Goal: Transaction & Acquisition: Purchase product/service

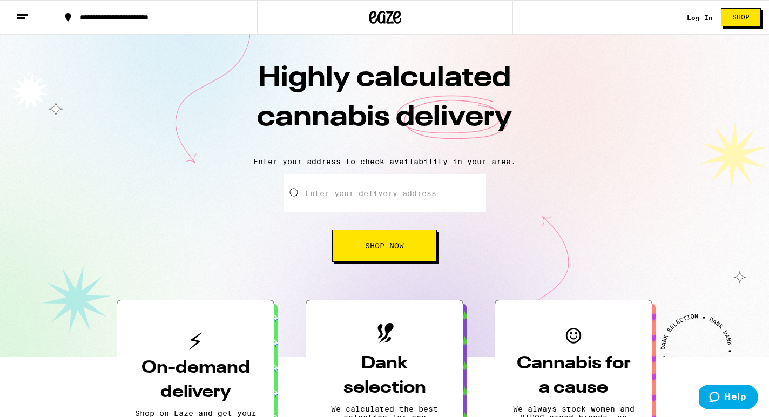
click at [703, 23] on div "Log In Shop" at bounding box center [728, 17] width 82 height 35
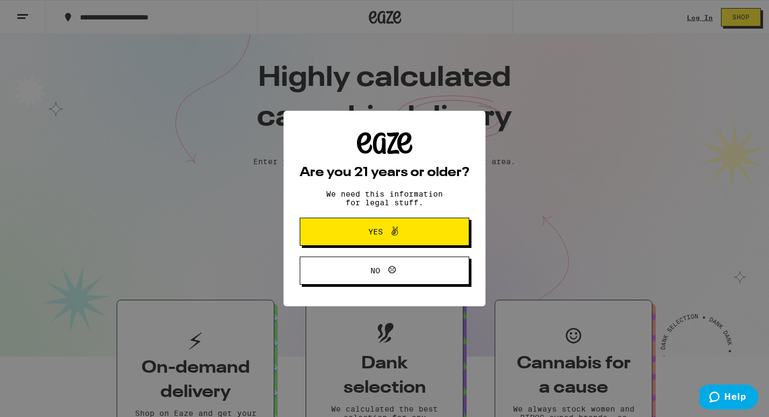
click at [703, 14] on div "Are you 21 years or older? We need this information for legal stuff. Yes No" at bounding box center [384, 208] width 769 height 417
click at [375, 219] on button "Yes" at bounding box center [384, 232] width 169 height 28
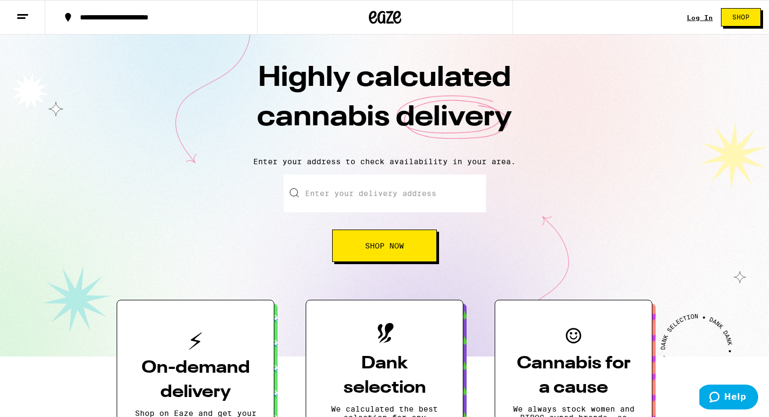
click at [696, 18] on div "Log In" at bounding box center [700, 17] width 26 height 7
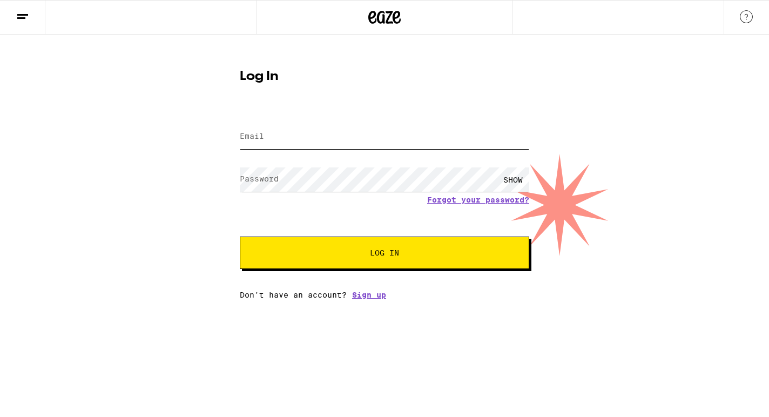
click at [345, 125] on input "Email" at bounding box center [384, 137] width 289 height 24
type input "[EMAIL_ADDRESS][DOMAIN_NAME]"
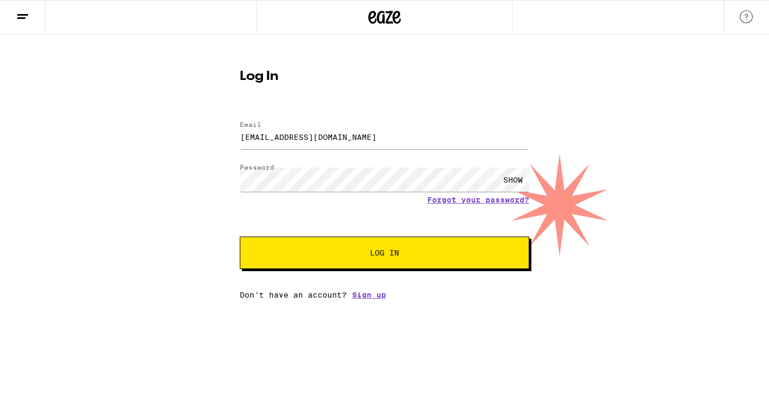
click at [505, 180] on div "SHOW" at bounding box center [513, 179] width 32 height 24
click at [417, 255] on span "Log In" at bounding box center [384, 253] width 202 height 8
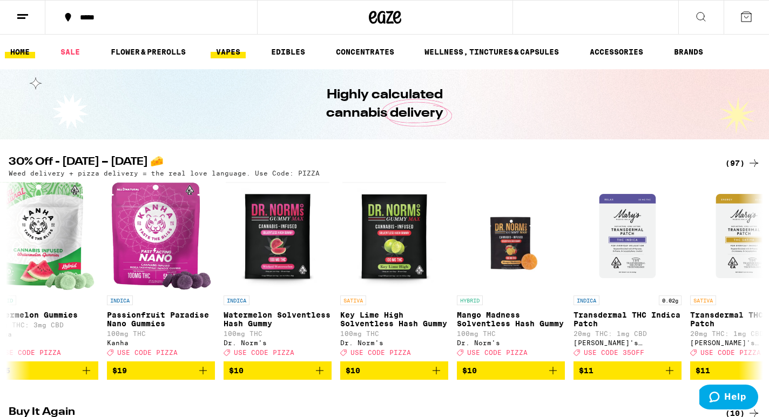
click at [227, 52] on link "VAPES" at bounding box center [227, 51] width 35 height 13
click at [228, 51] on link "VAPES" at bounding box center [227, 51] width 35 height 13
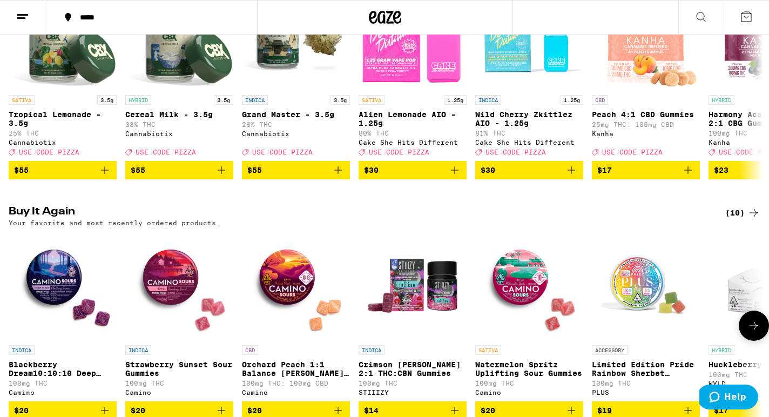
scroll to position [108, 0]
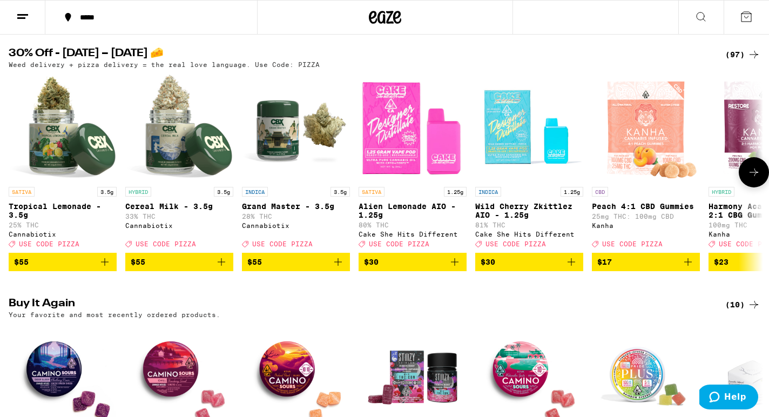
click at [455, 268] on icon "Add to bag" at bounding box center [454, 261] width 13 height 13
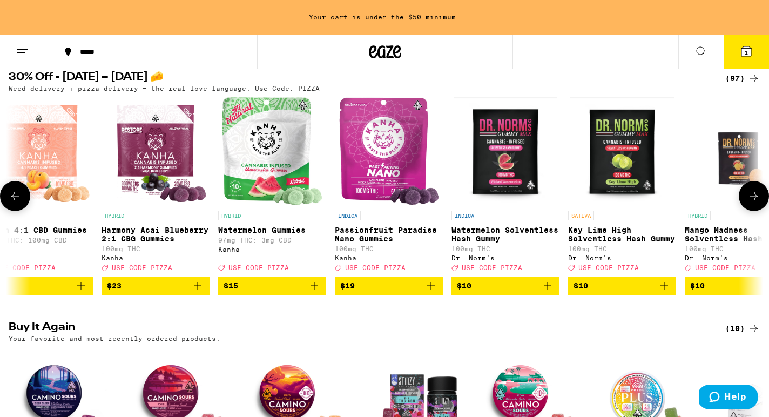
scroll to position [0, 610]
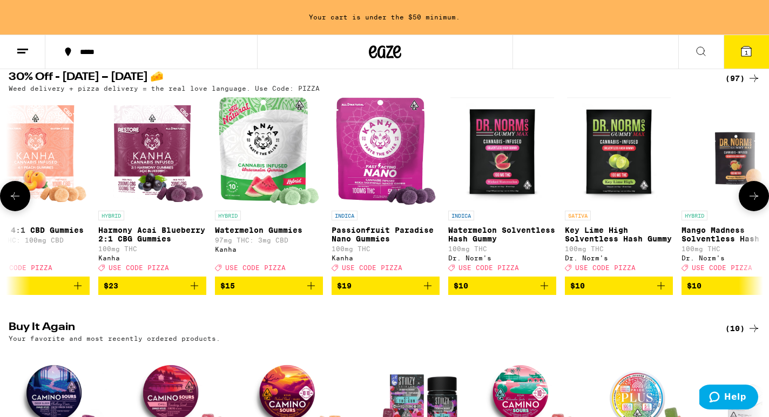
click at [318, 294] on button "$15" at bounding box center [269, 285] width 108 height 18
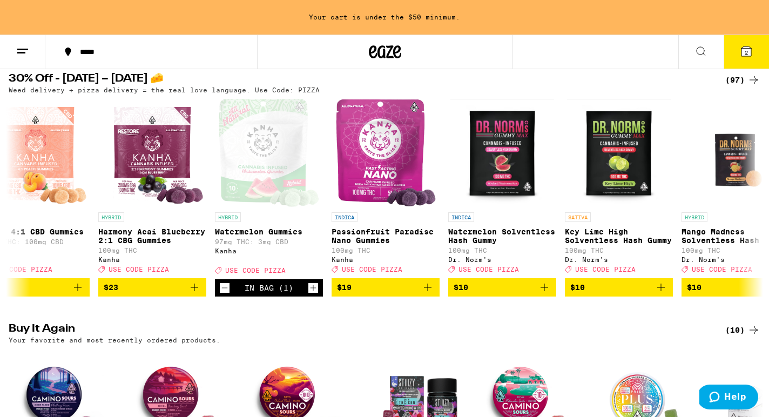
scroll to position [109, 0]
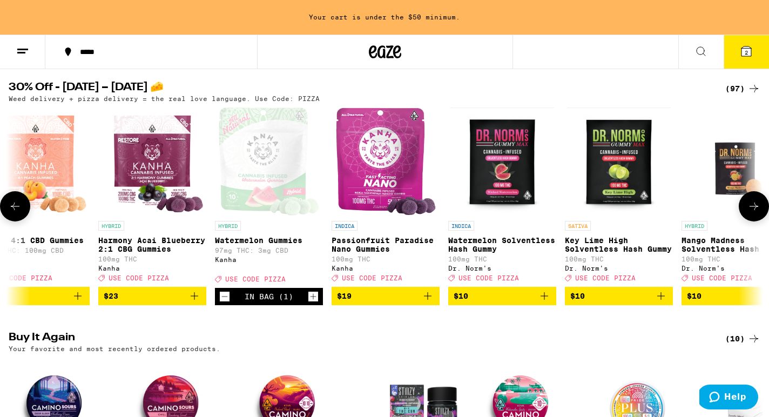
click at [551, 305] on button "$10" at bounding box center [502, 296] width 108 height 18
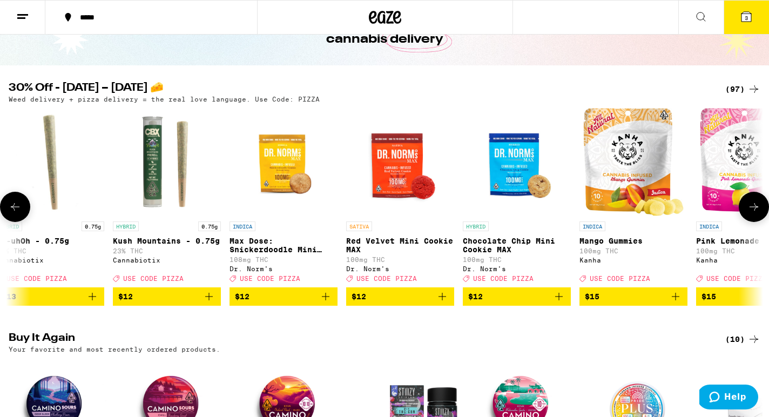
scroll to position [0, 2161]
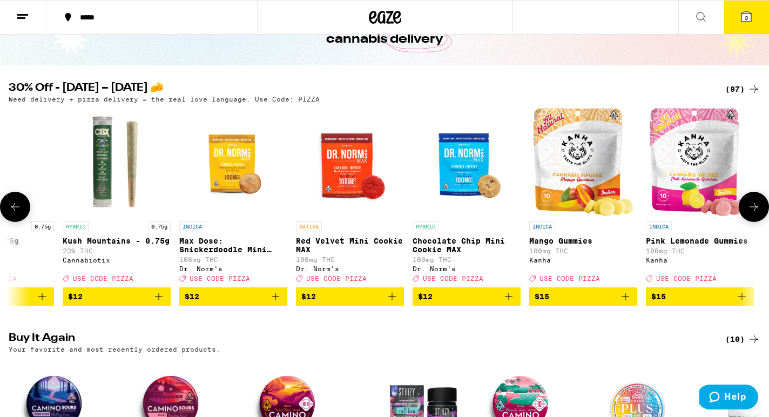
click at [511, 303] on icon "Add to bag" at bounding box center [508, 296] width 13 height 13
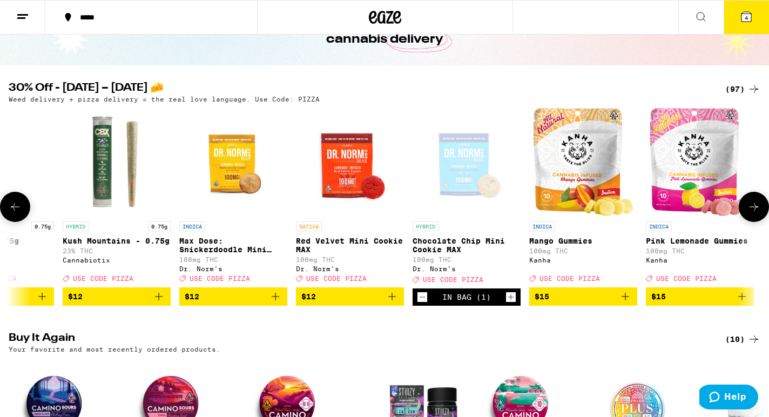
click at [621, 303] on icon "Add to bag" at bounding box center [625, 296] width 13 height 13
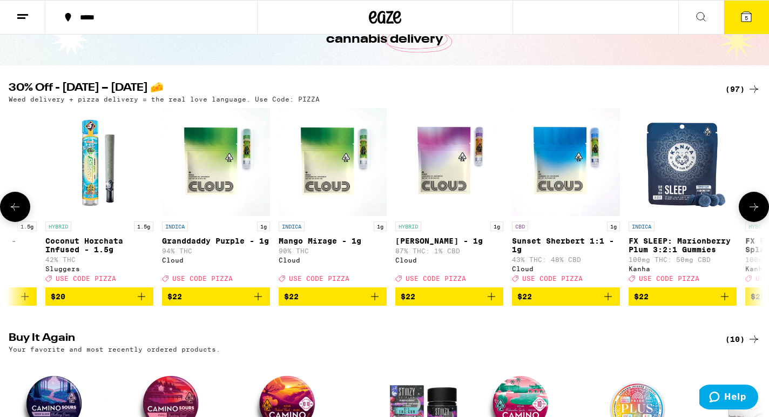
scroll to position [0, 0]
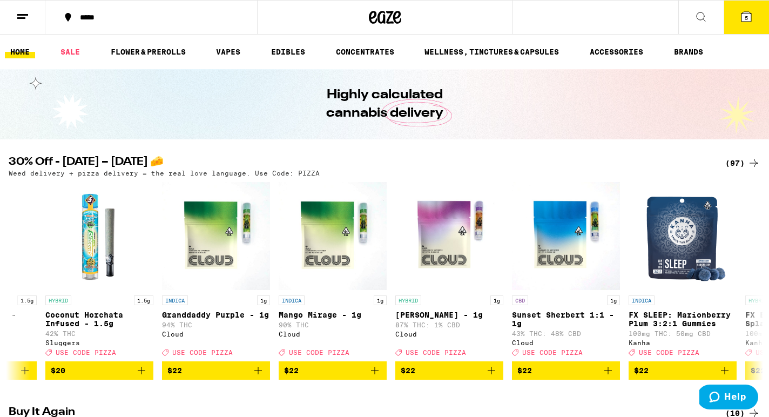
click at [732, 24] on button "5" at bounding box center [745, 17] width 45 height 33
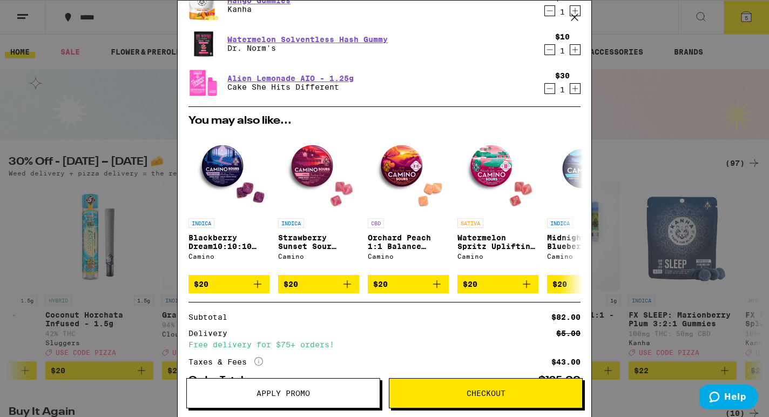
scroll to position [198, 0]
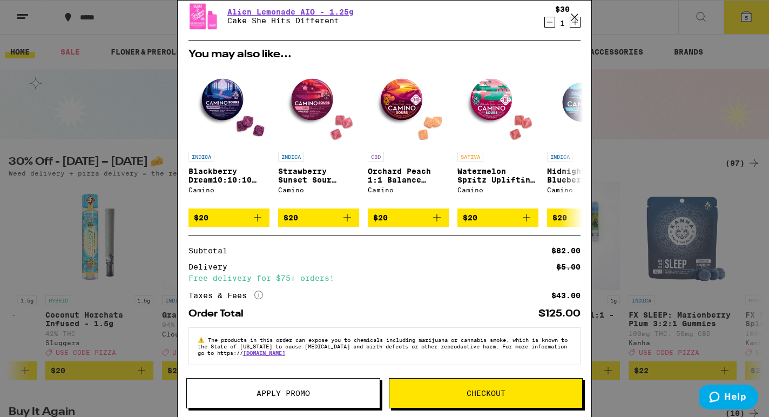
click at [311, 399] on button "Apply Promo" at bounding box center [283, 393] width 194 height 30
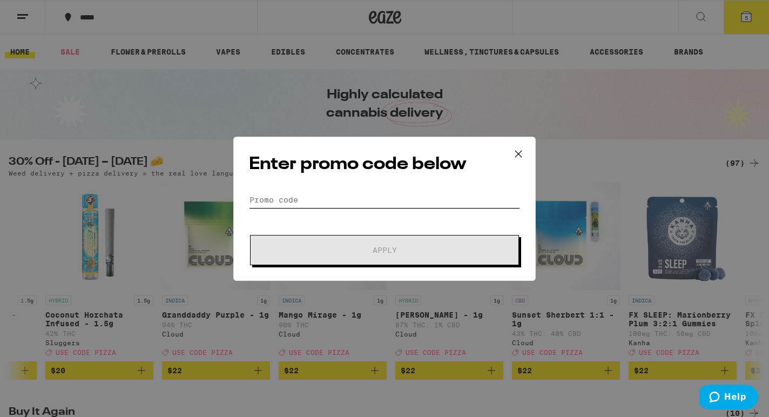
click at [383, 203] on input "Promo Code" at bounding box center [384, 200] width 271 height 16
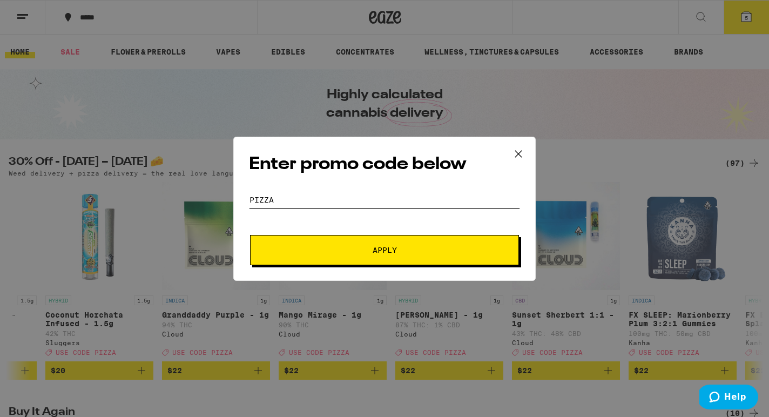
type input "pizza"
click at [413, 244] on button "Apply" at bounding box center [384, 250] width 269 height 30
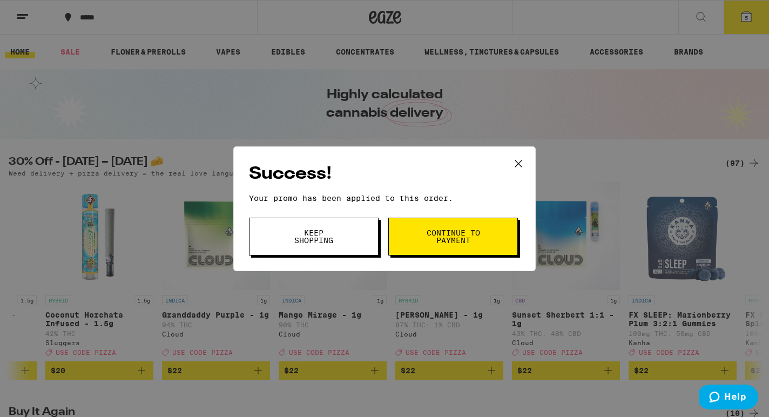
click at [433, 239] on span "Continue to payment" at bounding box center [452, 236] width 55 height 15
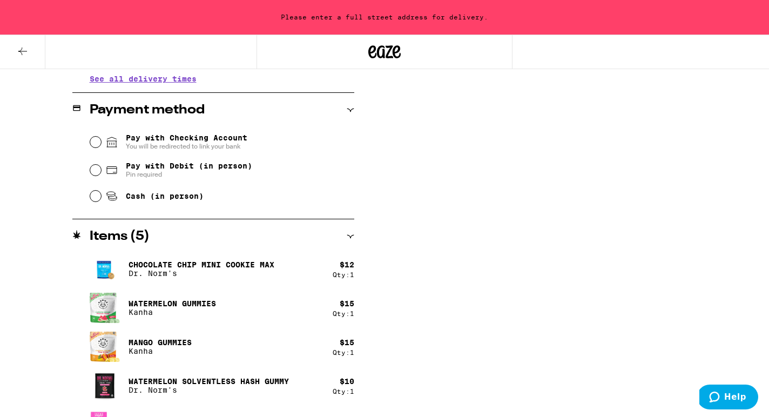
scroll to position [441, 0]
click at [161, 175] on span "Pin required" at bounding box center [189, 175] width 126 height 9
click at [101, 175] on input "Pay with Debit (in person) Pin required" at bounding box center [95, 170] width 11 height 11
radio input "true"
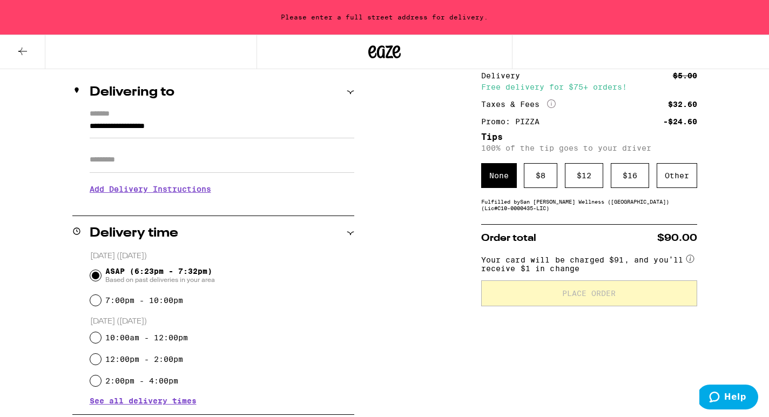
scroll to position [116, 0]
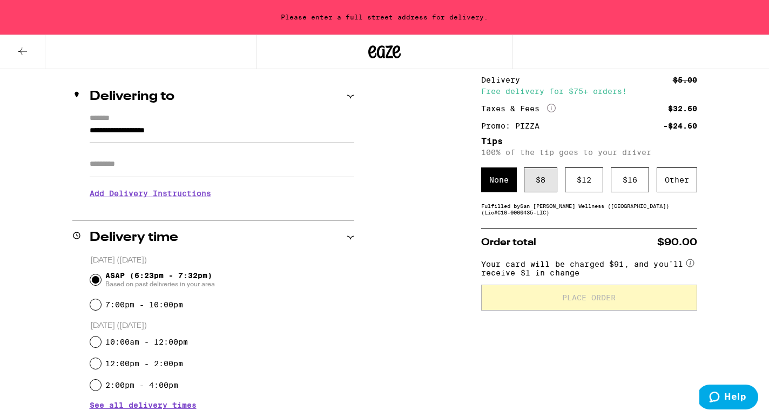
click at [544, 183] on div "$ 8" at bounding box center [540, 179] width 33 height 25
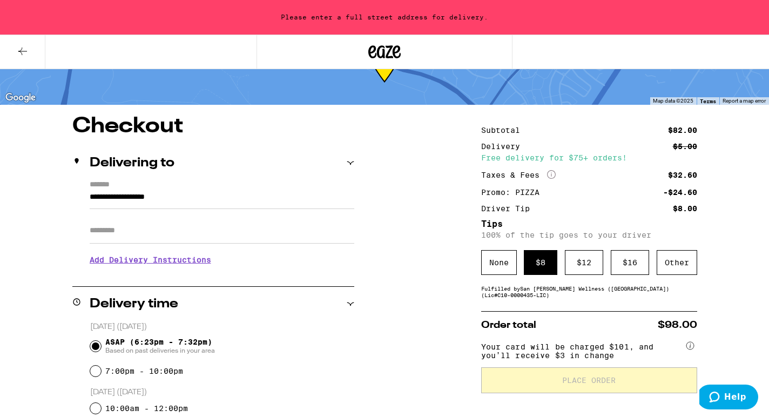
scroll to position [30, 0]
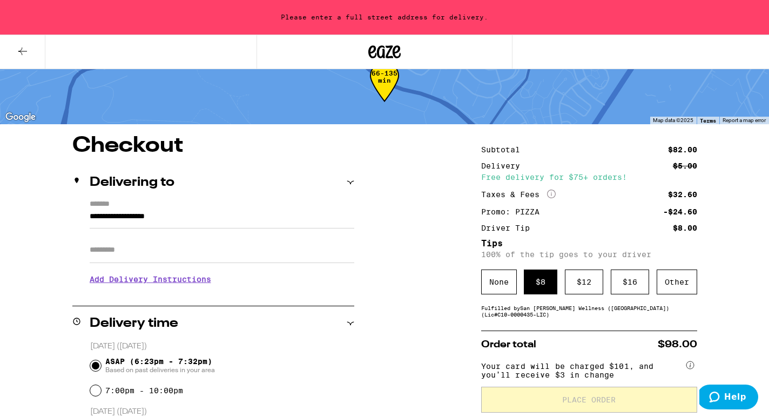
click at [229, 217] on input "**********" at bounding box center [222, 219] width 264 height 18
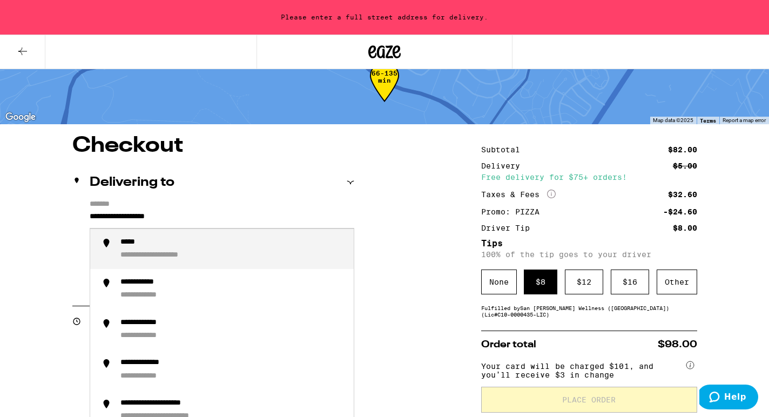
drag, startPoint x: 200, startPoint y: 214, endPoint x: 27, endPoint y: 213, distance: 172.7
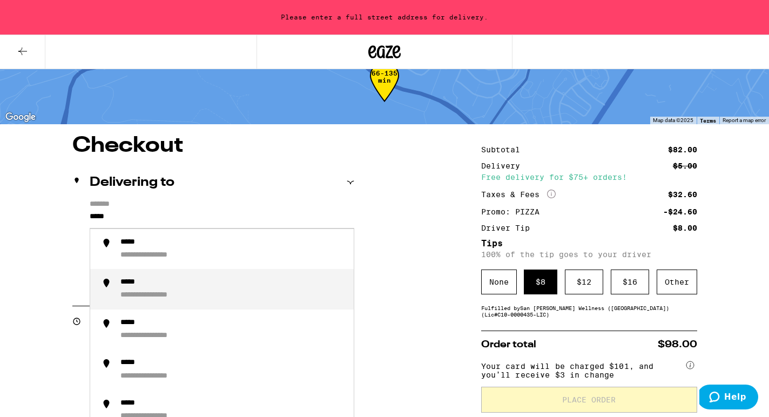
click at [138, 288] on div "*****" at bounding box center [132, 282] width 24 height 10
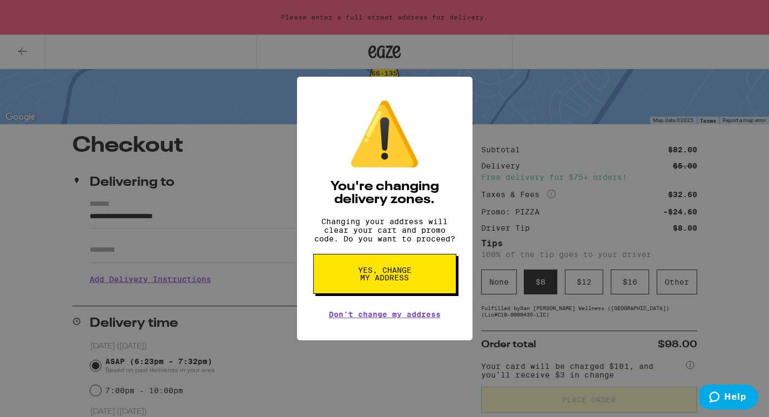
click at [384, 288] on button "Yes, change my address" at bounding box center [384, 274] width 143 height 40
type input "**********"
radio input "false"
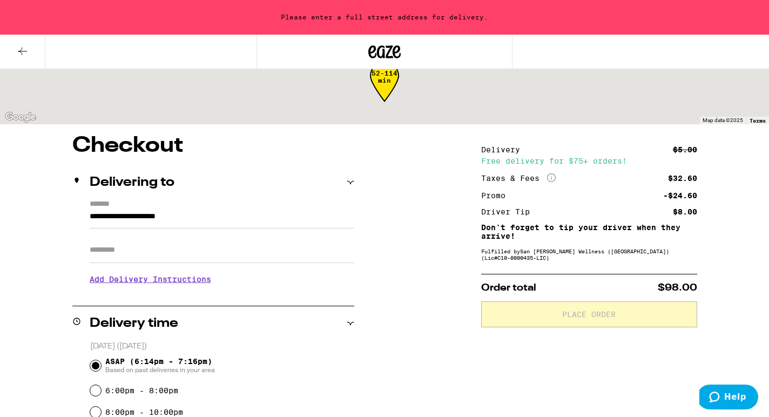
scroll to position [0, 0]
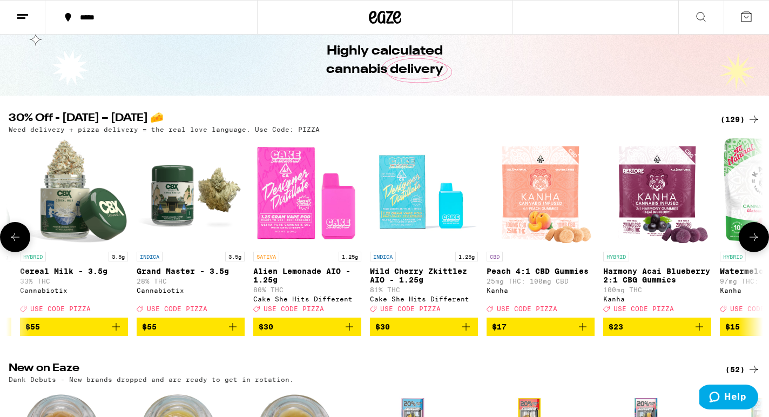
scroll to position [0, 106]
click at [350, 332] on icon "Add to bag" at bounding box center [348, 326] width 13 height 13
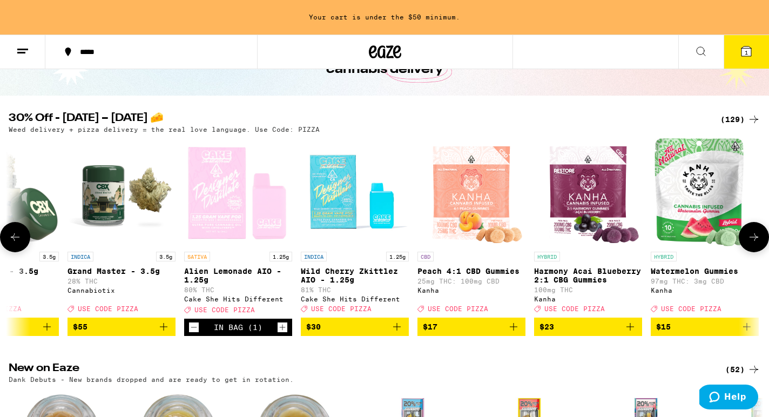
scroll to position [0, 332]
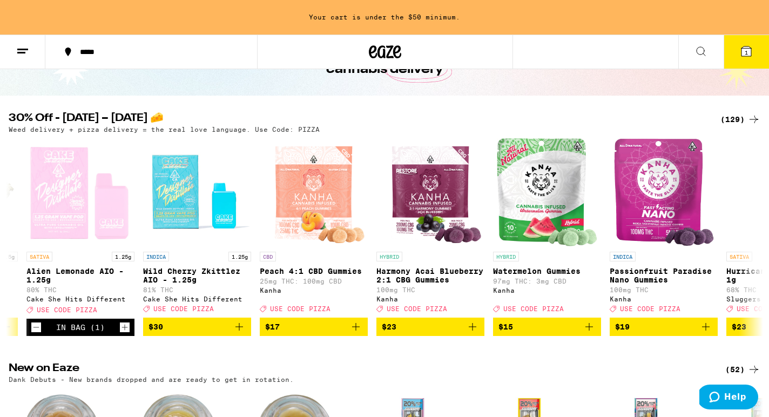
drag, startPoint x: 363, startPoint y: 337, endPoint x: 381, endPoint y: 362, distance: 31.0
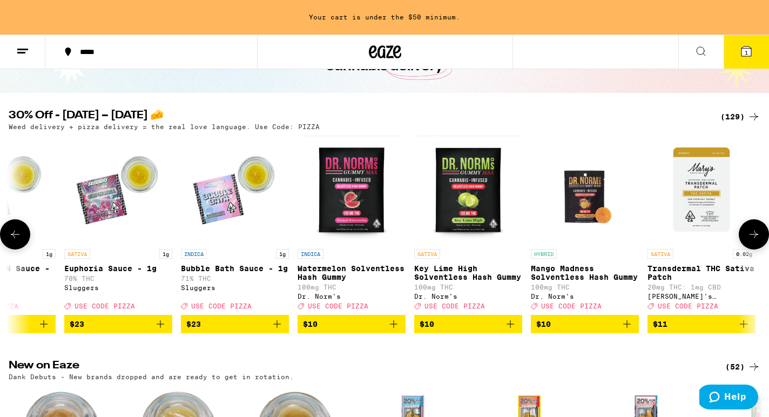
scroll to position [0, 1112]
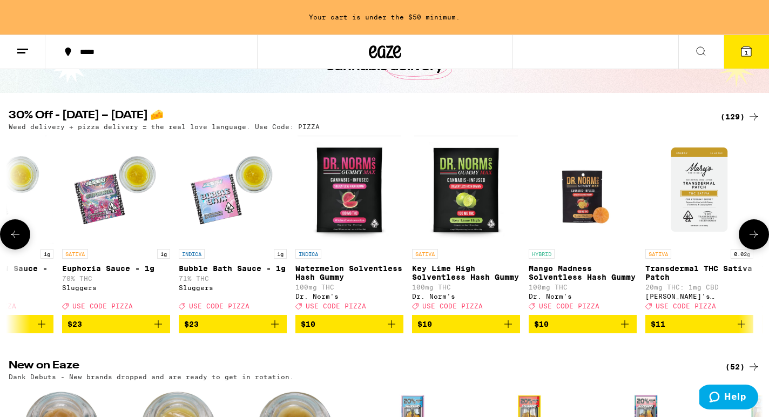
click at [393, 330] on icon "Add to bag" at bounding box center [391, 323] width 13 height 13
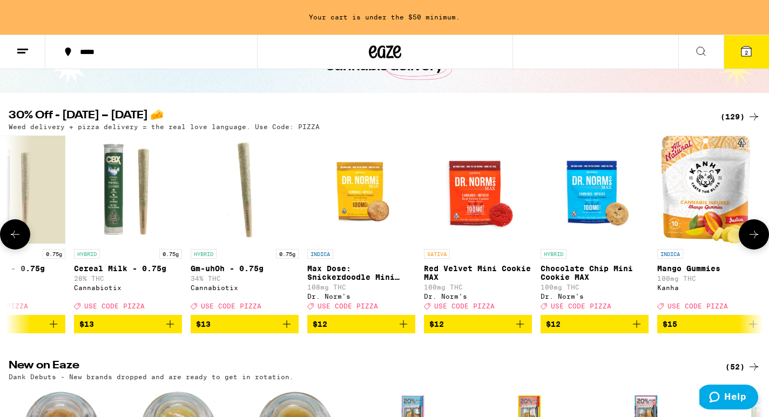
scroll to position [0, 2348]
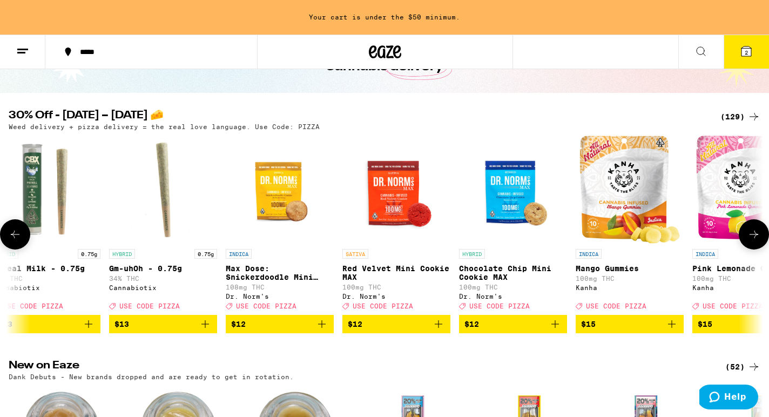
click at [527, 214] on img "Open page for Chocolate Chip Mini Cookie MAX from Dr. Norm's" at bounding box center [513, 189] width 108 height 108
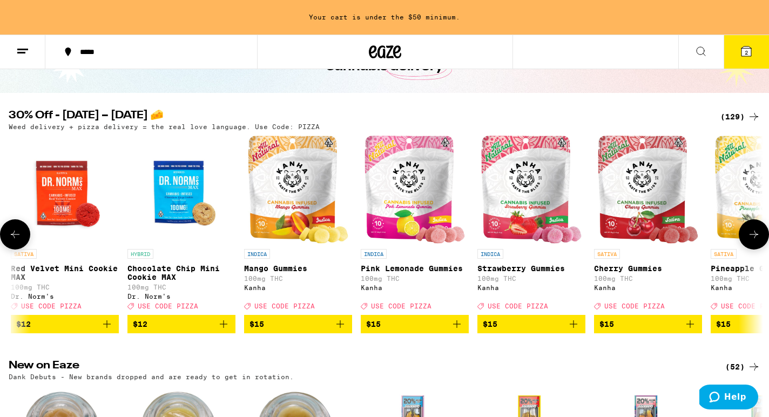
scroll to position [0, 2687]
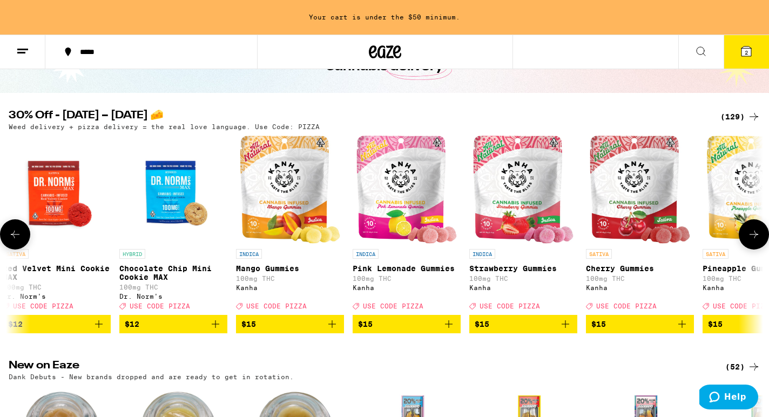
click at [341, 332] on button "$15" at bounding box center [290, 324] width 108 height 18
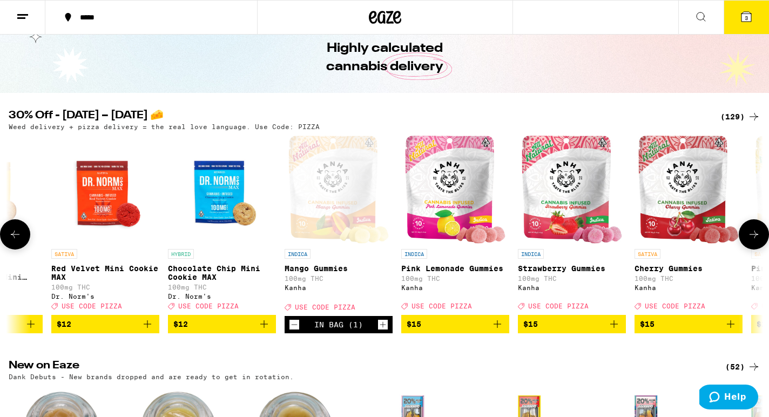
scroll to position [0, 2635]
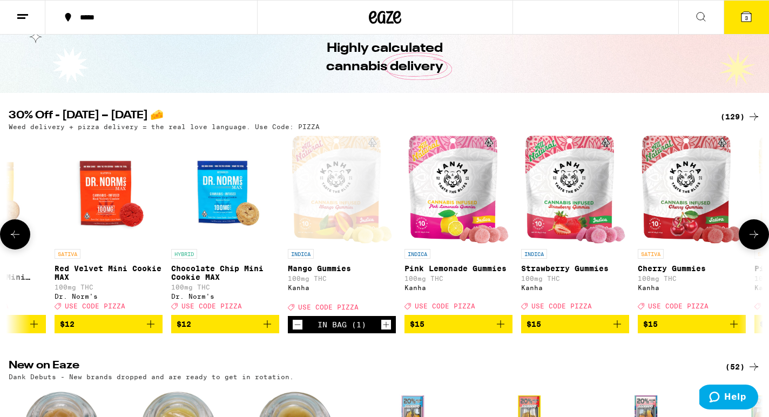
click at [151, 330] on icon "Add to bag" at bounding box center [150, 323] width 13 height 13
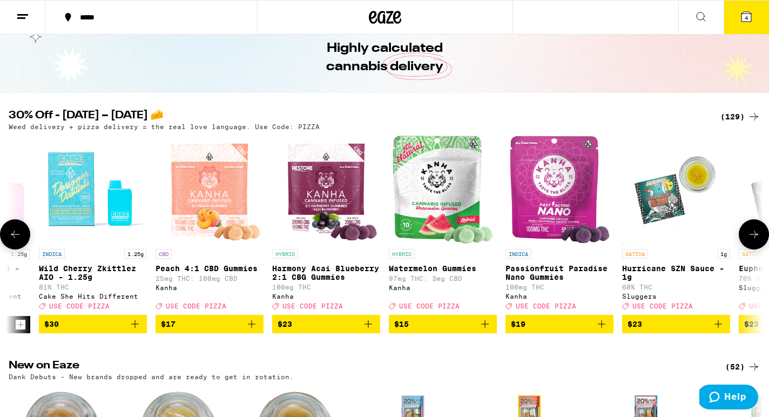
scroll to position [0, 553]
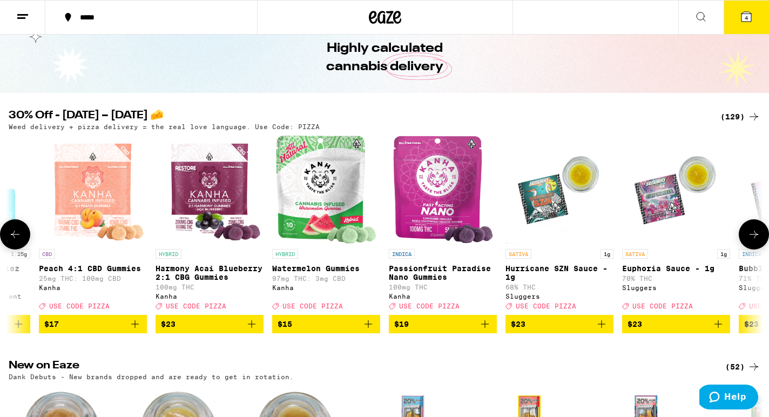
click at [300, 327] on span "$15" at bounding box center [325, 323] width 97 height 13
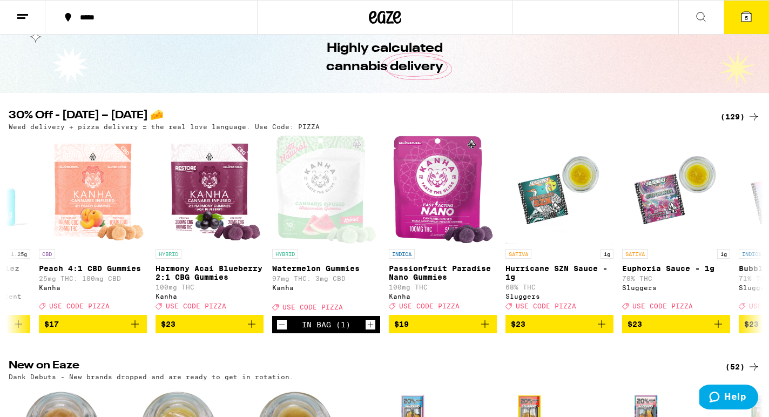
click at [736, 17] on button "5" at bounding box center [745, 17] width 45 height 33
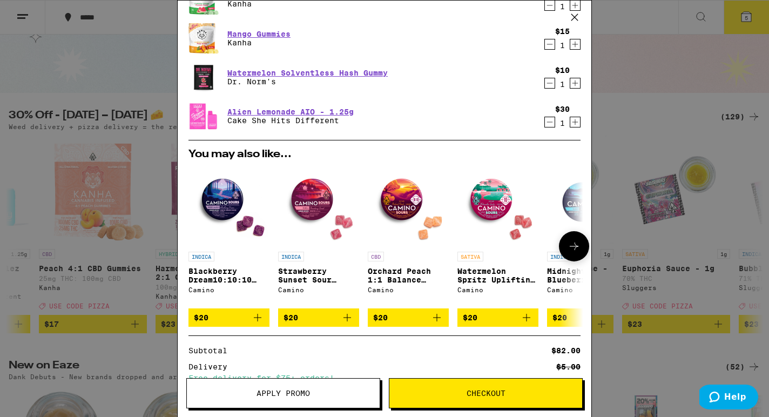
scroll to position [214, 0]
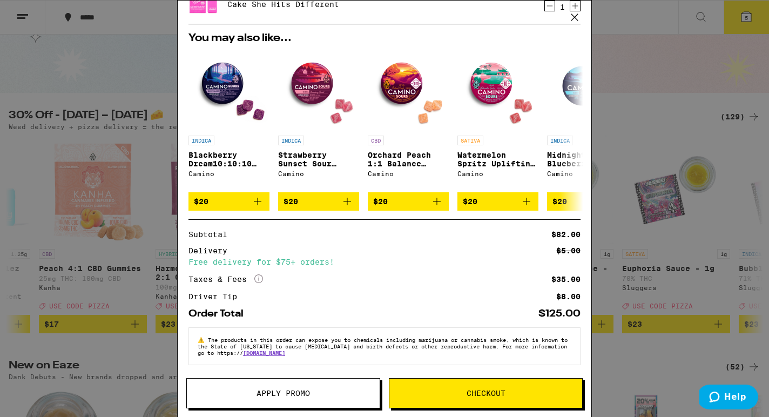
click at [356, 391] on span "Apply Promo" at bounding box center [283, 393] width 193 height 8
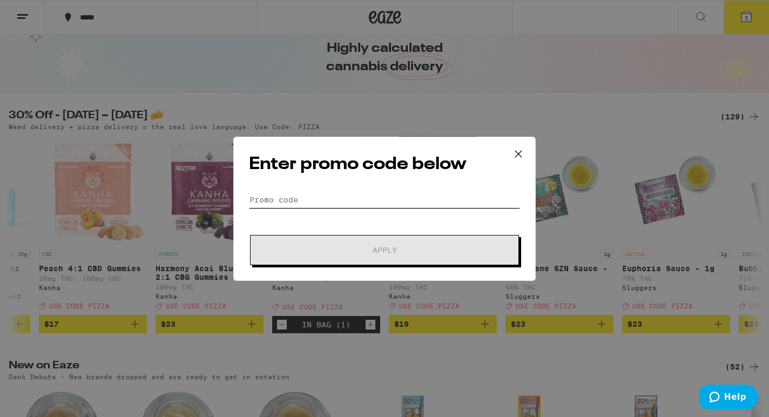
click at [354, 204] on input "Promo Code" at bounding box center [384, 200] width 271 height 16
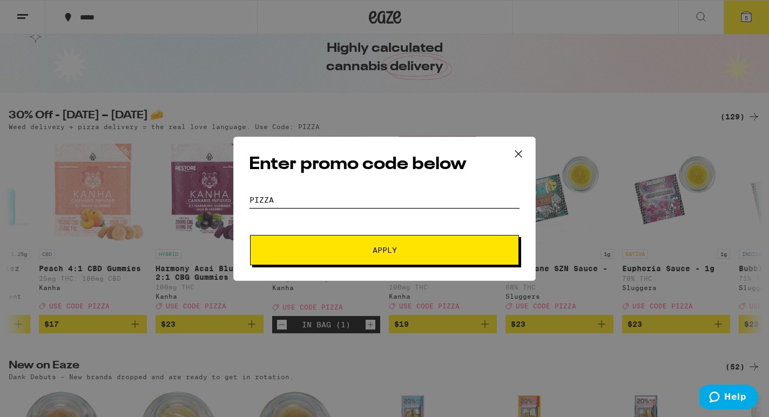
type input "Pizza"
click at [341, 246] on span "Apply" at bounding box center [384, 250] width 194 height 8
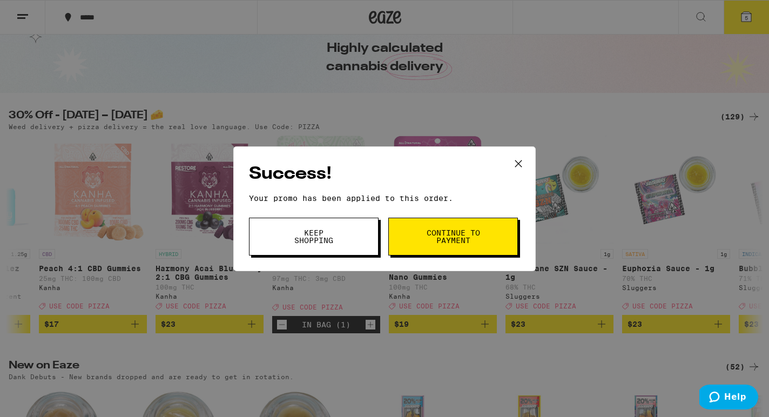
click at [417, 244] on button "Continue to payment" at bounding box center [453, 237] width 130 height 38
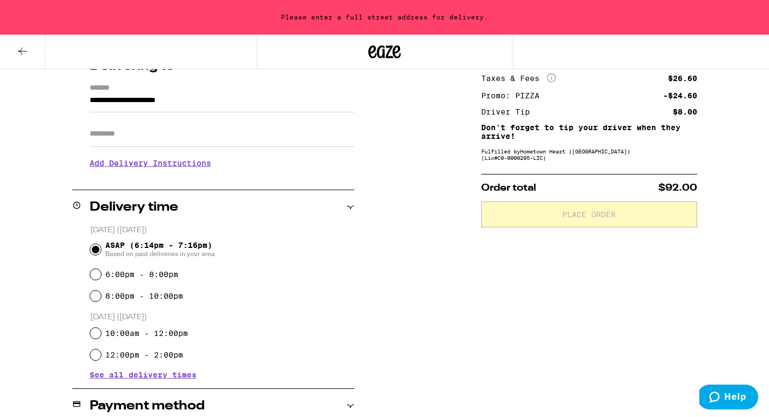
scroll to position [118, 0]
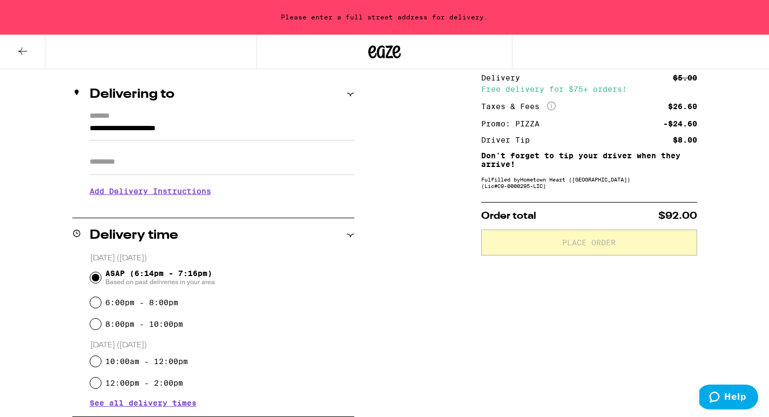
click at [245, 175] on input "Apt/Suite" at bounding box center [222, 162] width 264 height 26
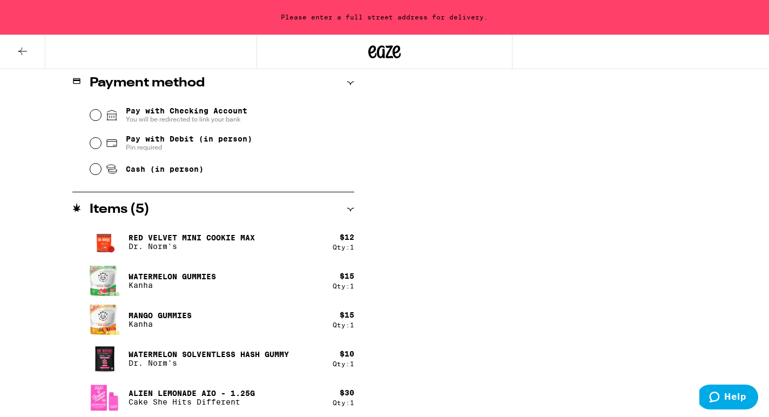
scroll to position [484, 0]
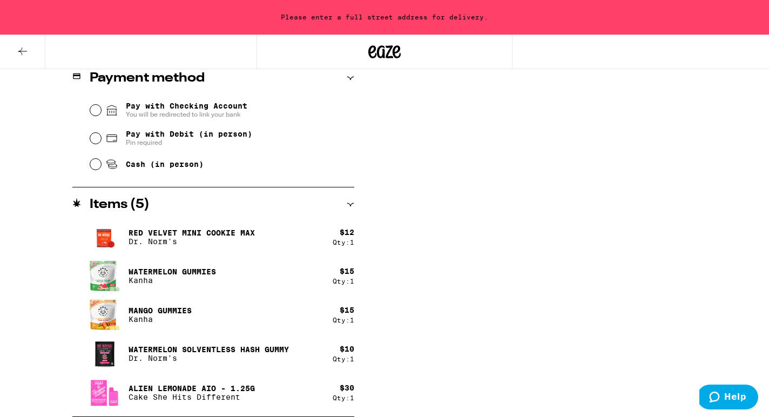
type input "**********"
click at [154, 144] on span "Pin required" at bounding box center [189, 142] width 126 height 9
click at [101, 144] on input "Pay with Debit (in person) Pin required" at bounding box center [95, 138] width 11 height 11
radio input "true"
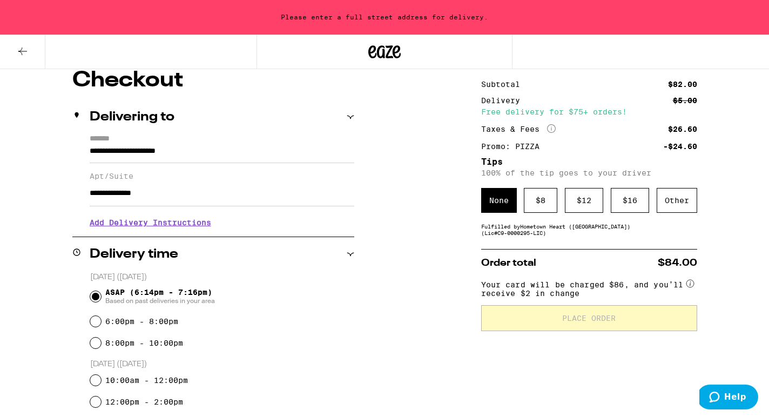
scroll to position [70, 0]
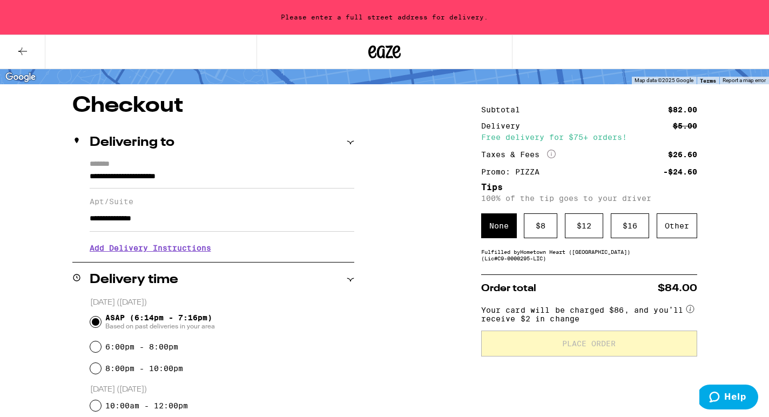
click at [292, 237] on section "Add Delivery Instructions We'll contact you at [PHONE_NUMBER] when we arrive Pl…" at bounding box center [222, 247] width 264 height 30
click at [273, 225] on input "**********" at bounding box center [222, 219] width 264 height 26
click at [190, 252] on h3 "Add Delivery Instructions" at bounding box center [222, 247] width 264 height 25
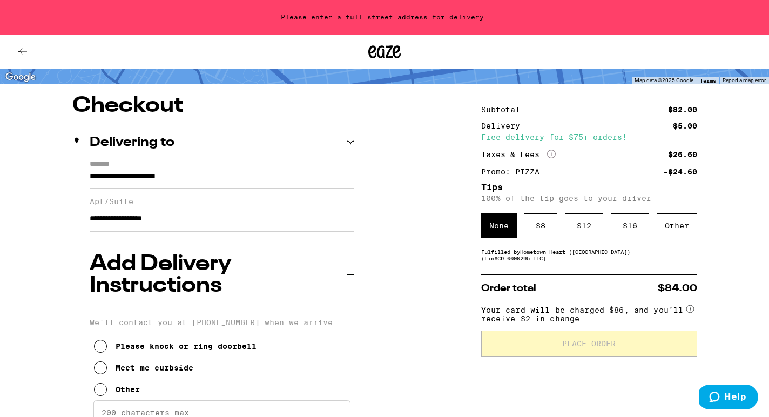
click at [138, 342] on div "Please knock or ring doorbell" at bounding box center [186, 346] width 141 height 9
drag, startPoint x: 205, startPoint y: 224, endPoint x: 164, endPoint y: 226, distance: 41.1
click at [164, 226] on input "**********" at bounding box center [222, 219] width 264 height 26
type input "**********"
click at [334, 327] on div "Please knock or ring doorbell Meet me curbside Other" at bounding box center [222, 363] width 264 height 73
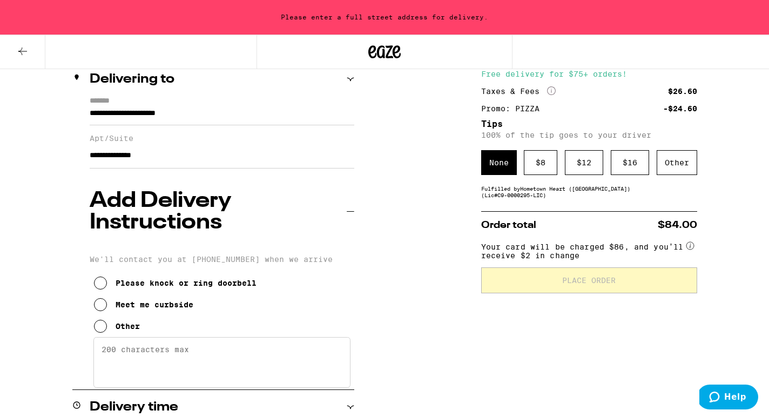
scroll to position [0, 0]
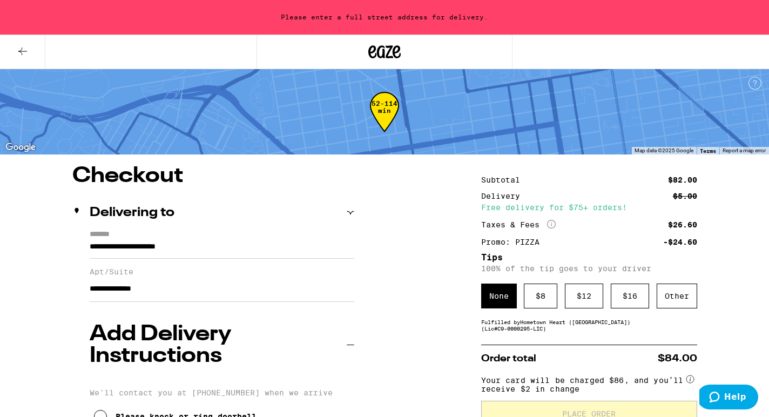
click at [286, 252] on input "**********" at bounding box center [222, 249] width 264 height 18
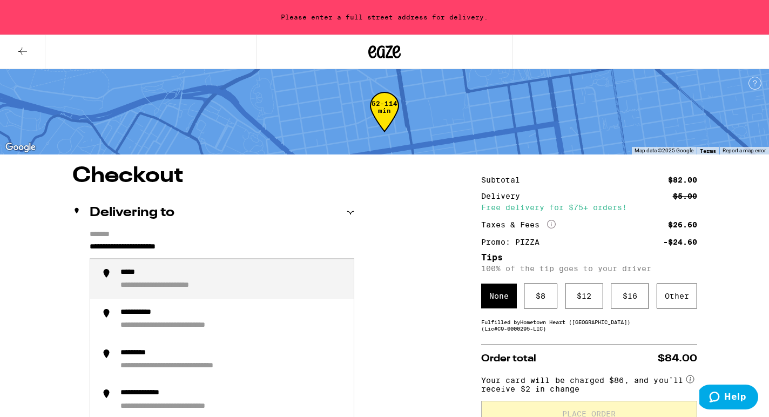
click at [200, 277] on div "**********" at bounding box center [232, 279] width 225 height 23
type input "**********"
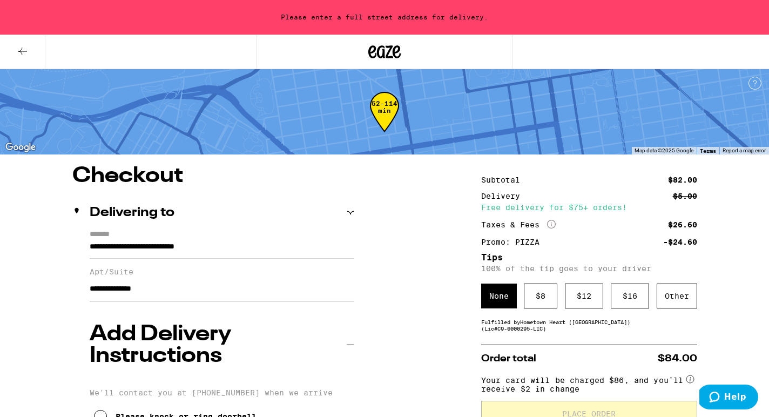
click at [196, 288] on input "**********" at bounding box center [222, 289] width 264 height 26
drag, startPoint x: 251, startPoint y: 292, endPoint x: 40, endPoint y: 288, distance: 210.5
type input "**********"
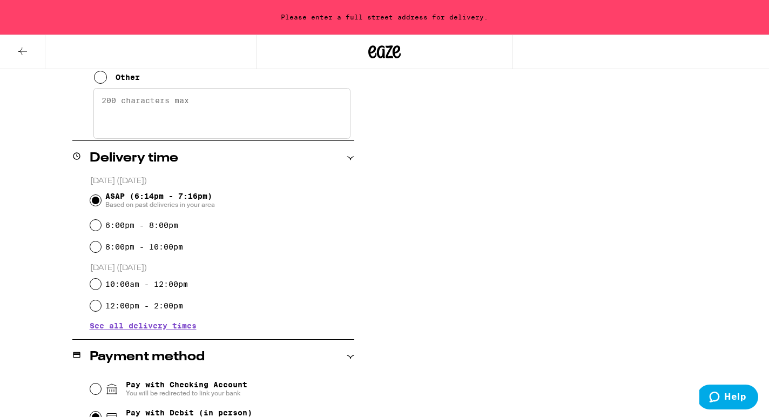
scroll to position [377, 0]
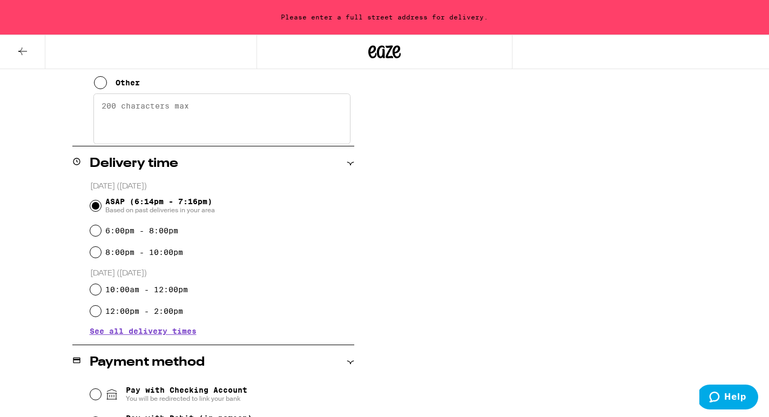
click at [100, 200] on input "ASAP (6:14pm - 7:16pm) Based on past deliveries in your area" at bounding box center [95, 205] width 11 height 11
click at [100, 220] on div "6:00pm - 8:00pm" at bounding box center [222, 231] width 264 height 22
click at [98, 225] on input "6:00pm - 8:00pm" at bounding box center [95, 230] width 11 height 11
radio input "true"
click at [97, 200] on input "ASAP (6:14pm - 7:16pm) Based on past deliveries in your area" at bounding box center [95, 205] width 11 height 11
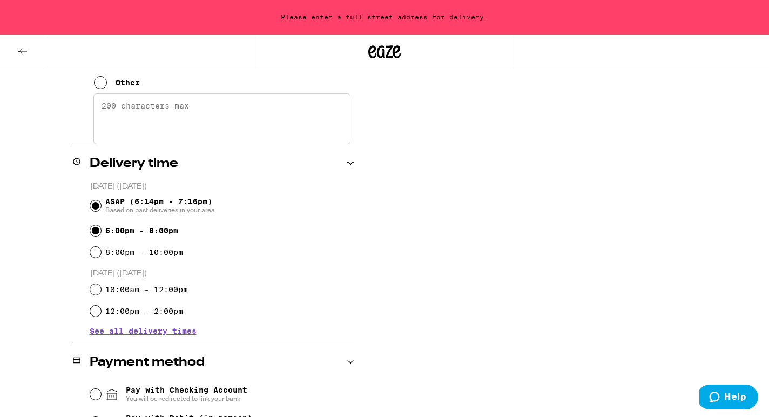
radio input "true"
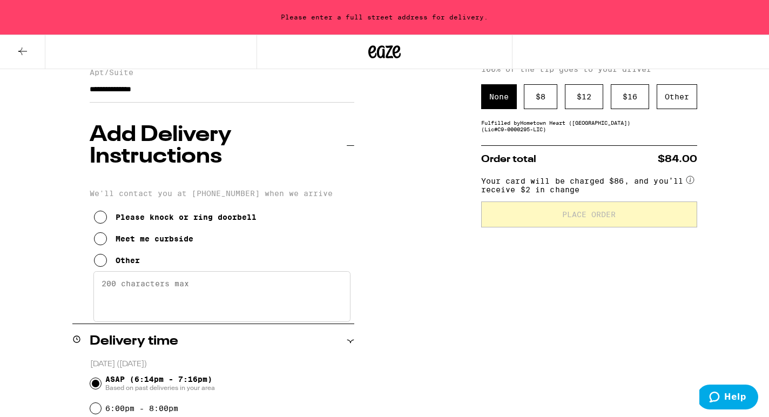
scroll to position [219, 0]
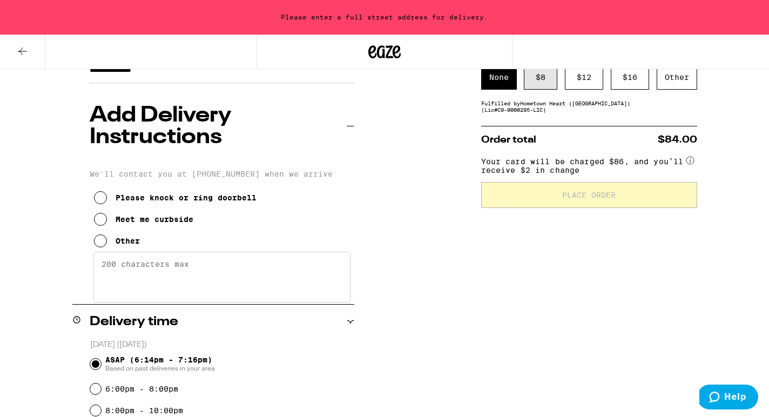
click at [544, 83] on div "$ 8" at bounding box center [540, 77] width 33 height 25
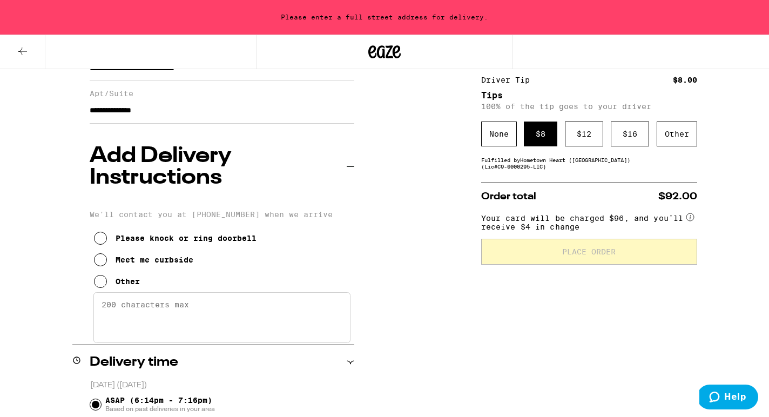
scroll to position [92, 0]
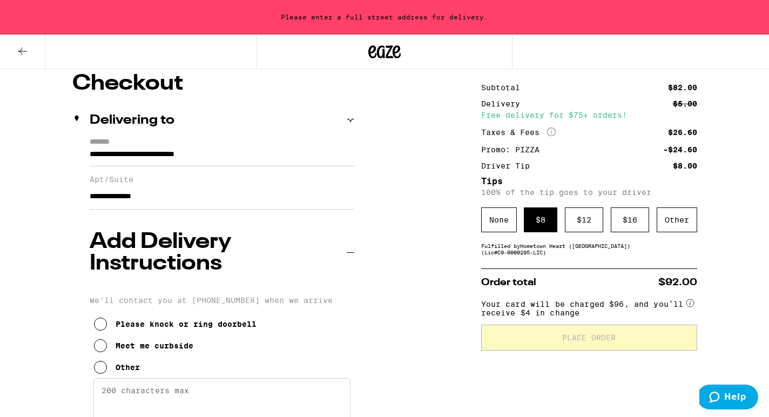
click at [279, 208] on input "**********" at bounding box center [222, 197] width 264 height 26
type input "**********"
drag, startPoint x: 197, startPoint y: 199, endPoint x: 46, endPoint y: 200, distance: 150.6
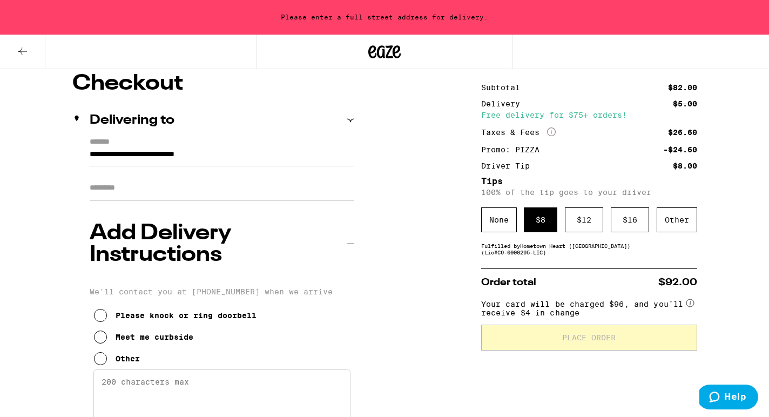
click at [95, 154] on input "**********" at bounding box center [222, 157] width 264 height 18
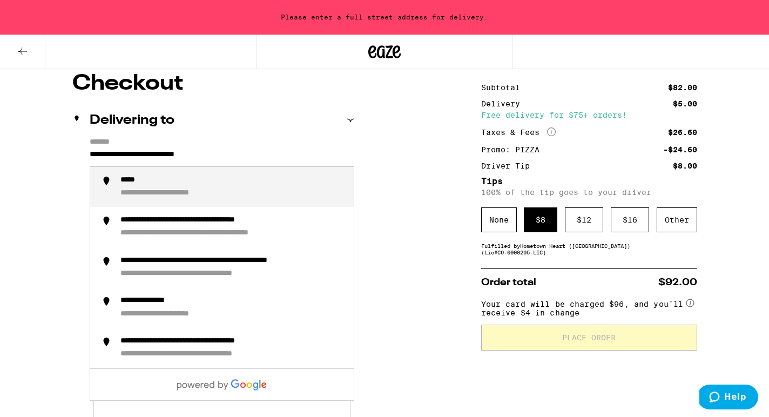
paste input "**********"
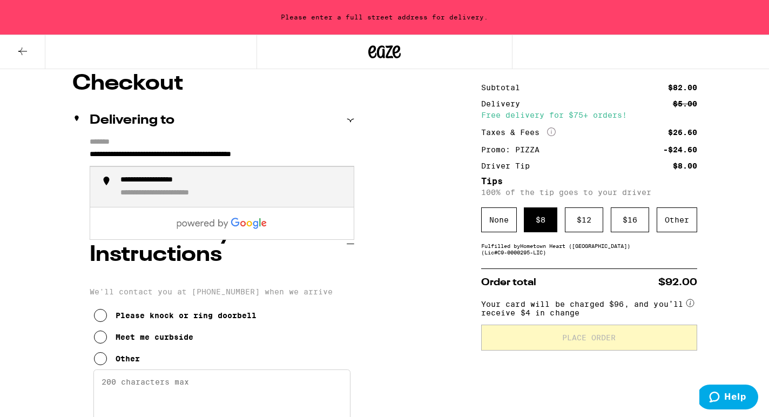
click at [203, 182] on div "**********" at bounding box center [166, 180] width 93 height 10
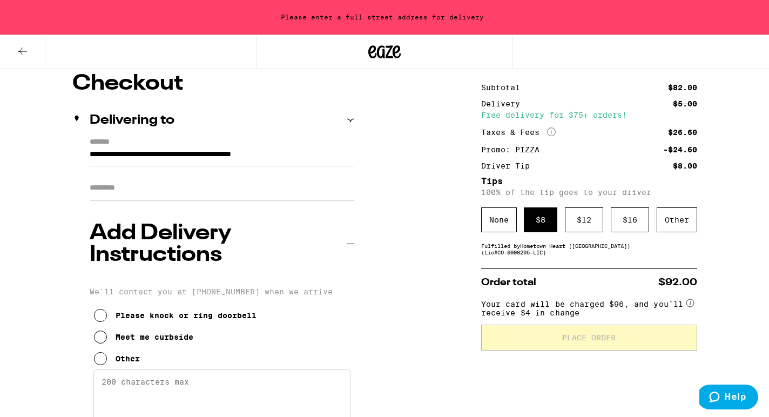
type input "**********"
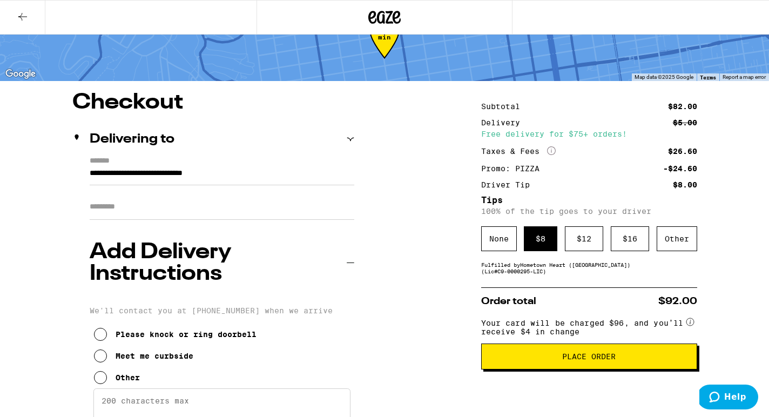
scroll to position [44, 0]
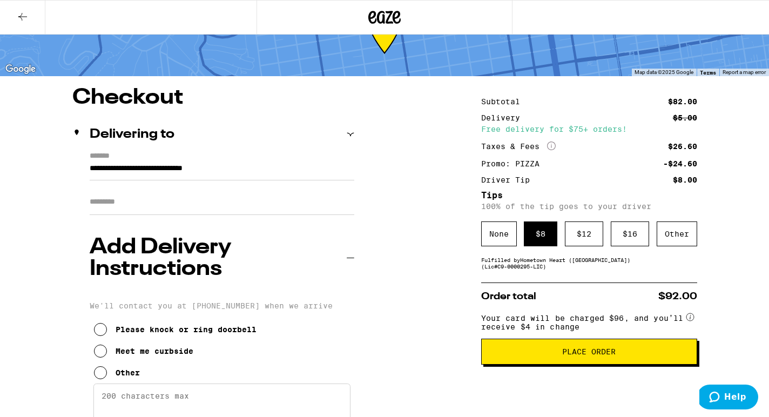
click at [564, 352] on button "Place Order" at bounding box center [589, 351] width 216 height 26
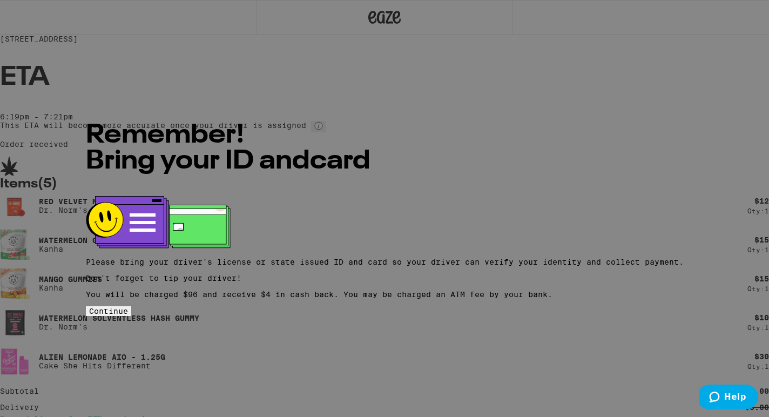
click at [128, 312] on span "Continue" at bounding box center [108, 311] width 39 height 9
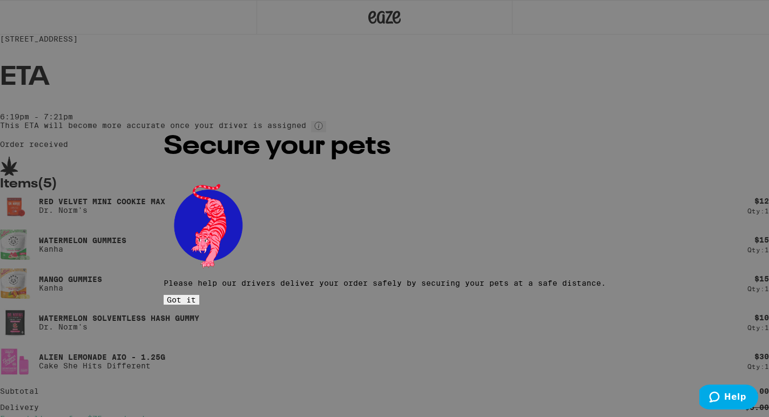
click at [199, 295] on button "Got it" at bounding box center [182, 300] width 36 height 10
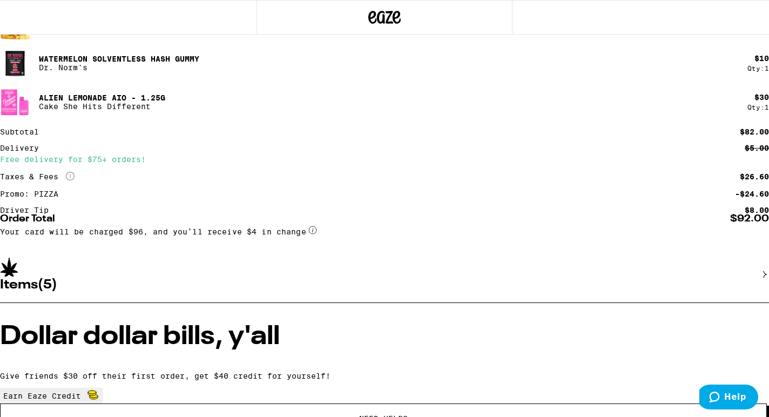
scroll to position [226, 0]
